Goal: Transaction & Acquisition: Purchase product/service

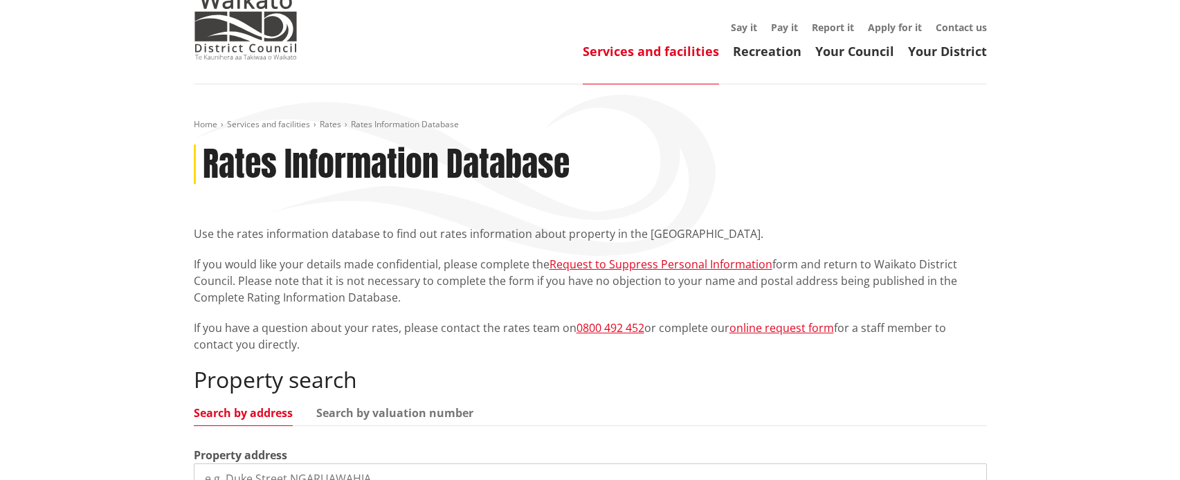
scroll to position [138, 0]
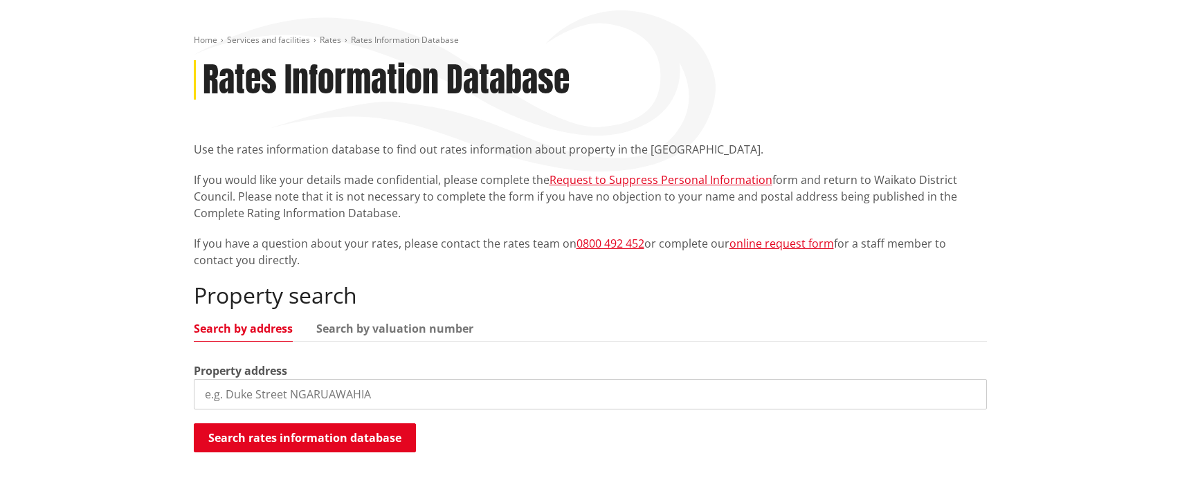
click at [247, 391] on input "search" at bounding box center [590, 394] width 793 height 30
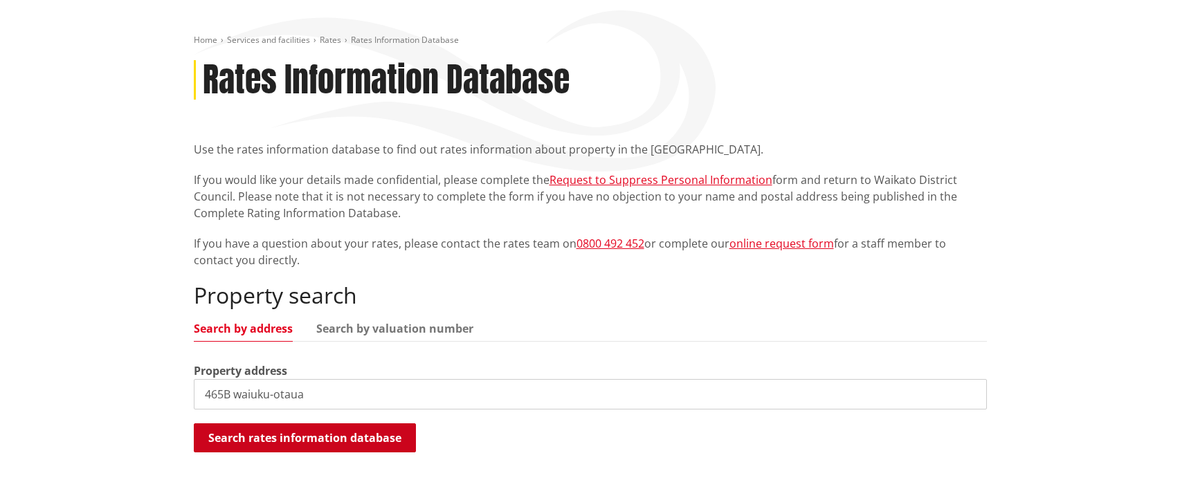
type input "465B waiuku-otaua"
click at [284, 435] on button "Search rates information database" at bounding box center [305, 438] width 222 height 29
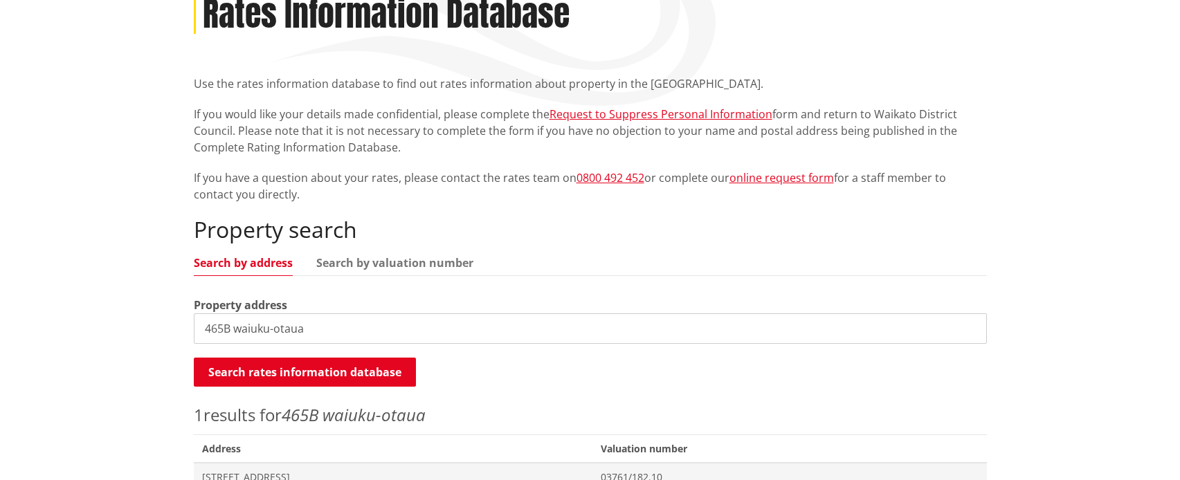
scroll to position [277, 0]
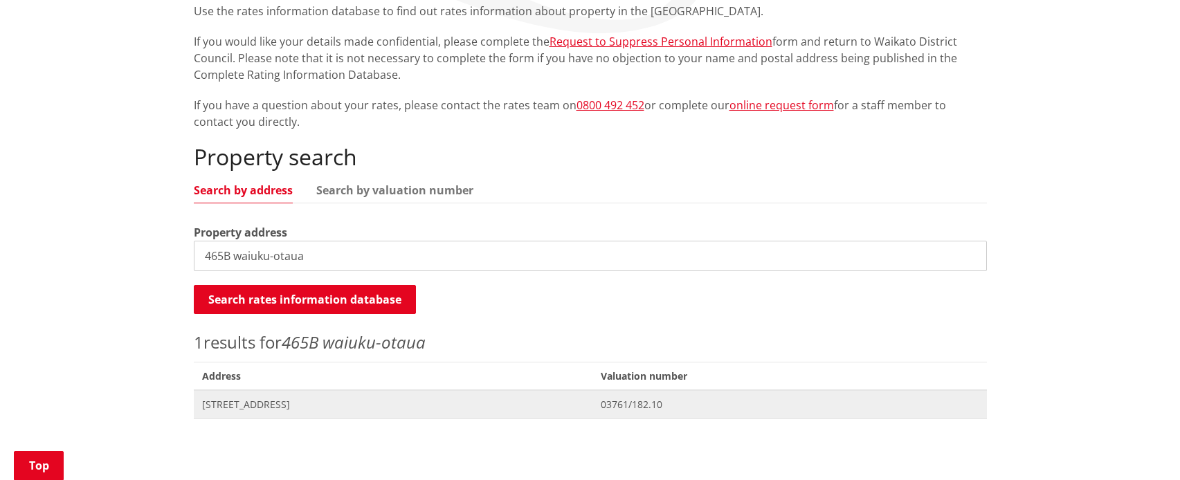
click at [262, 401] on span "[STREET_ADDRESS]" at bounding box center [393, 405] width 383 height 14
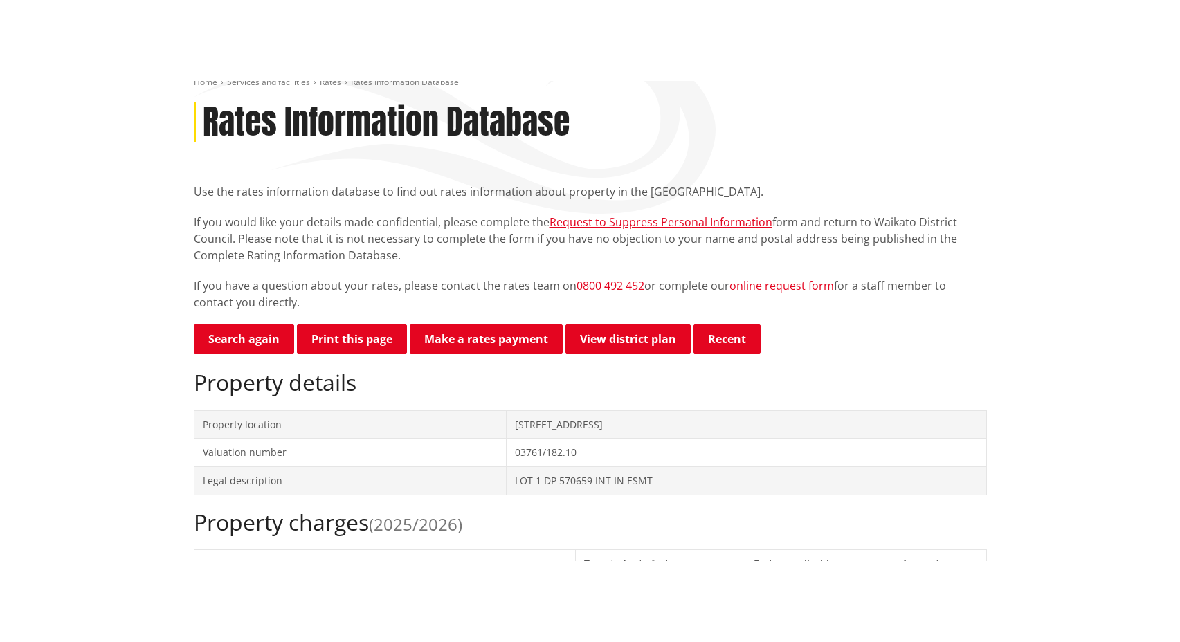
scroll to position [346, 0]
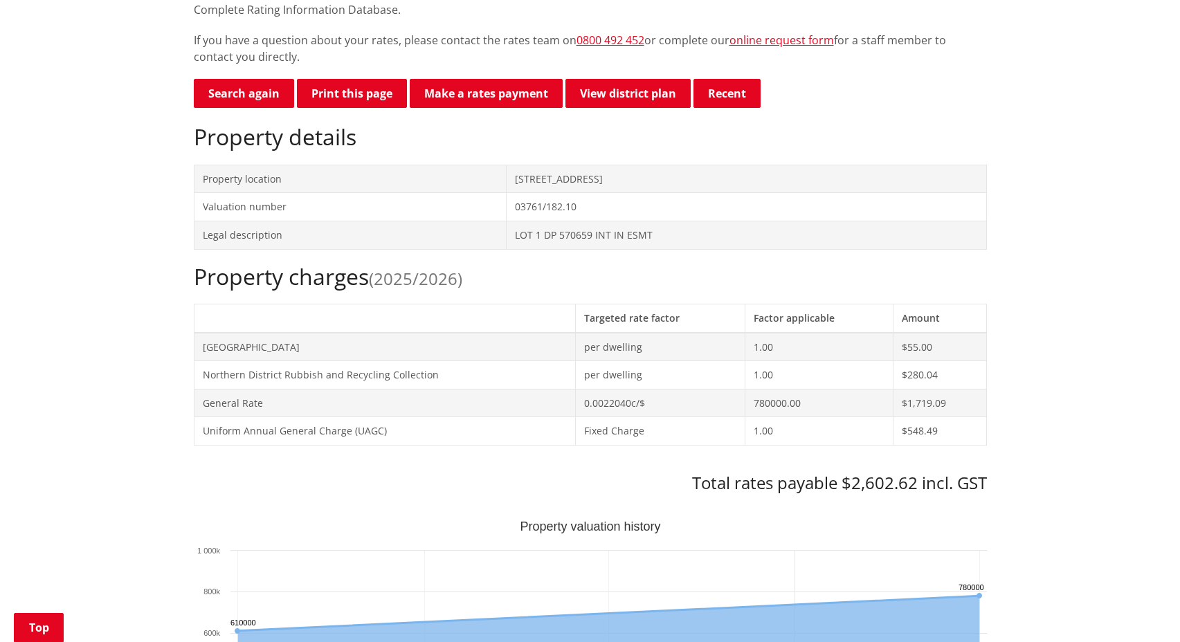
scroll to position [65, 0]
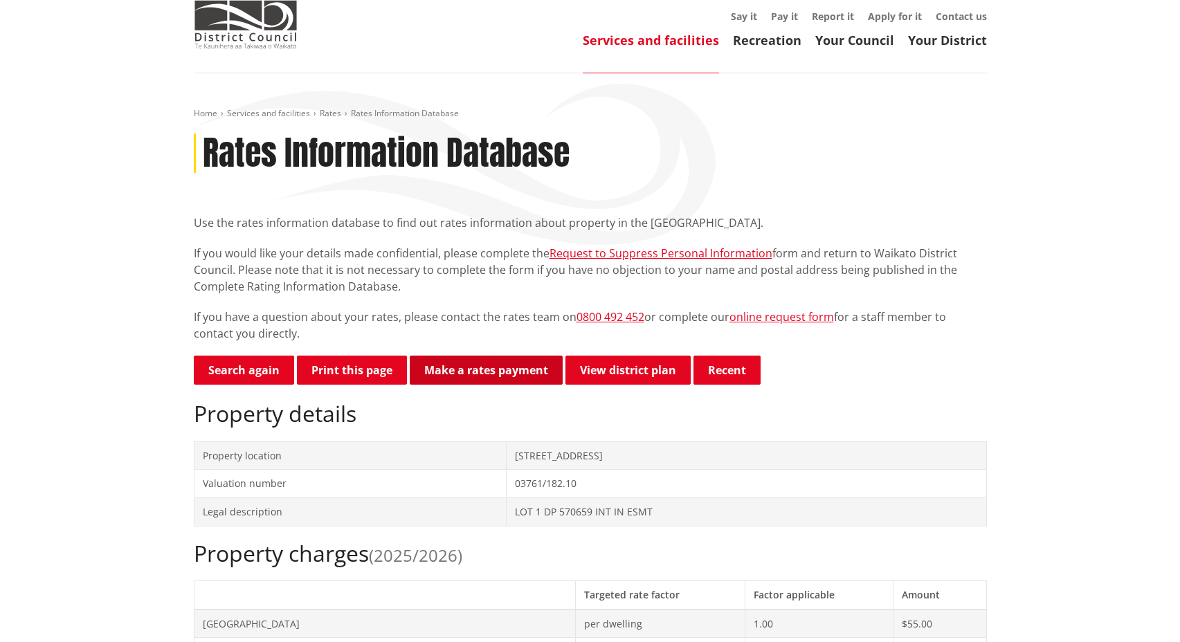
click at [532, 380] on link "Make a rates payment" at bounding box center [486, 370] width 153 height 29
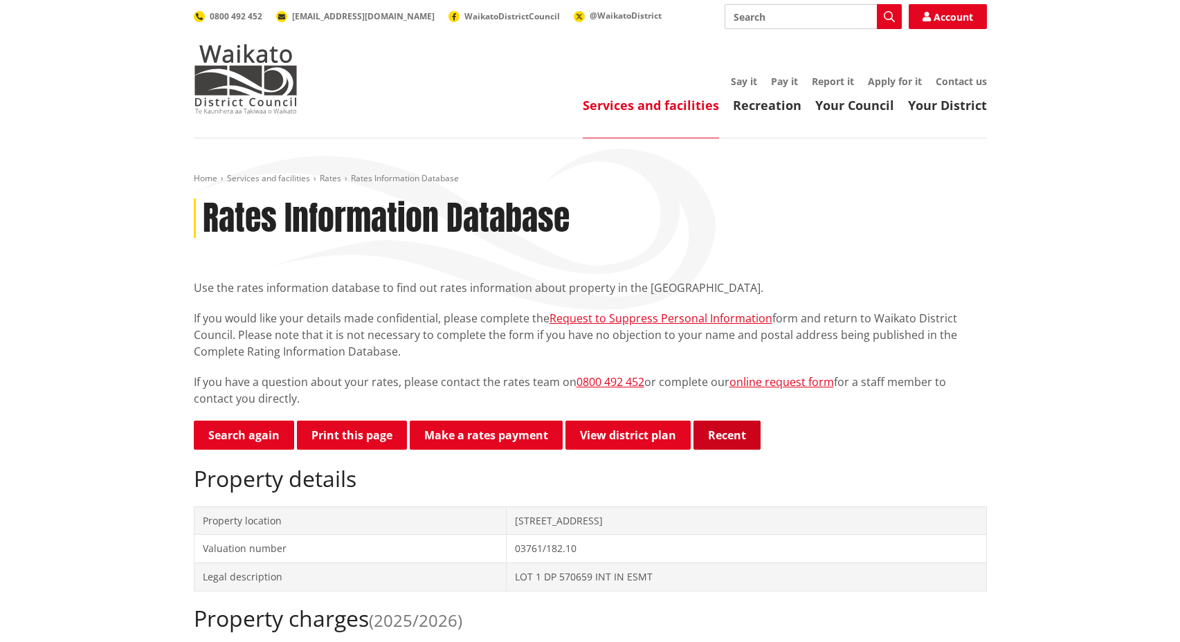
scroll to position [65, 0]
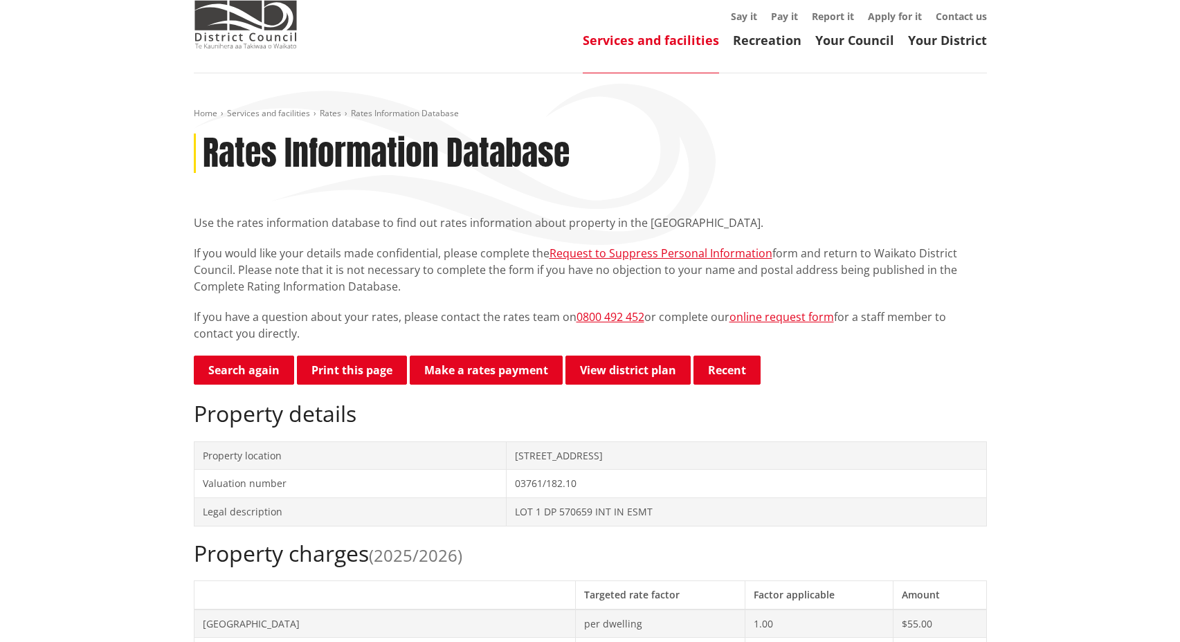
drag, startPoint x: 725, startPoint y: 367, endPoint x: 881, endPoint y: 388, distance: 157.9
click at [725, 367] on button "Recent" at bounding box center [726, 370] width 67 height 29
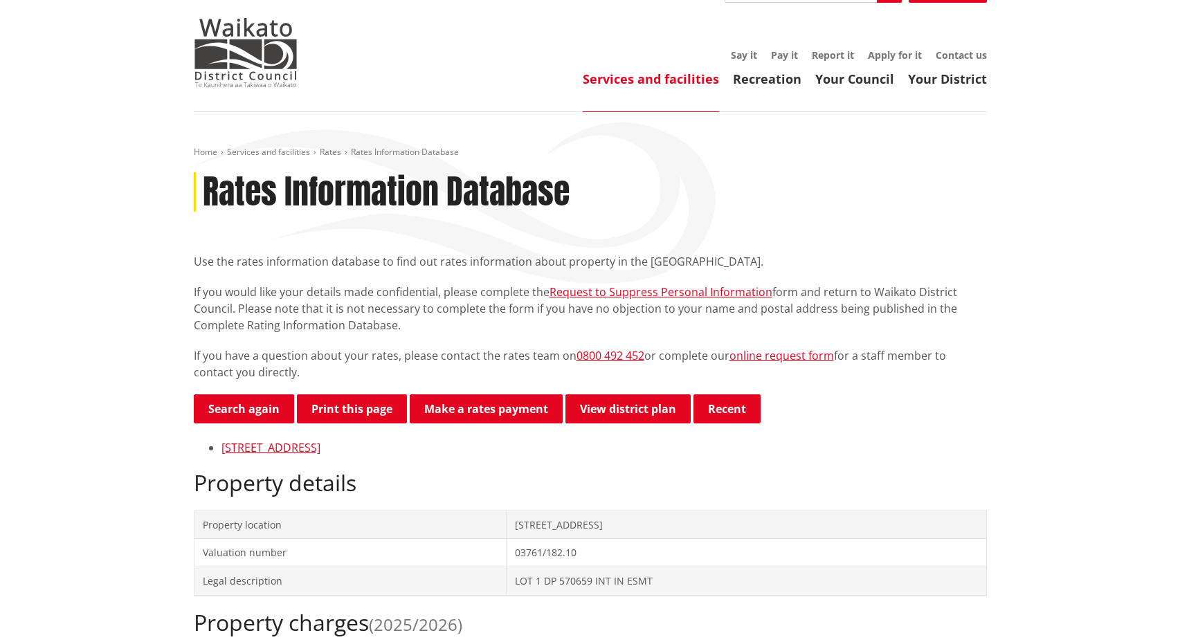
scroll to position [0, 0]
